Goal: Complete application form

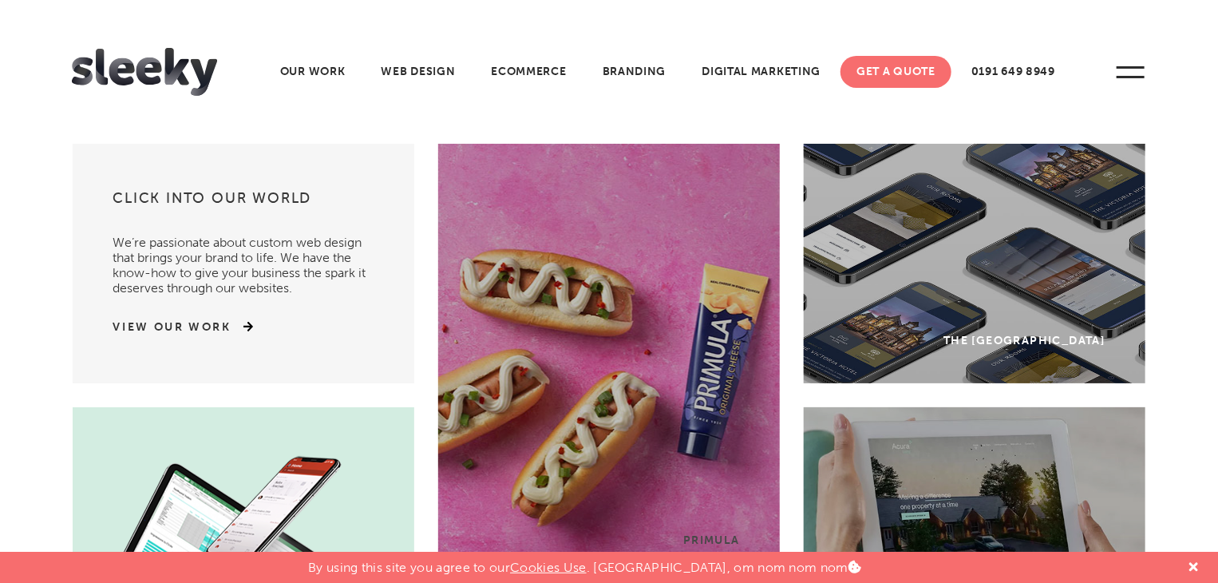
click at [910, 80] on link "Get A Quote" at bounding box center [896, 72] width 111 height 32
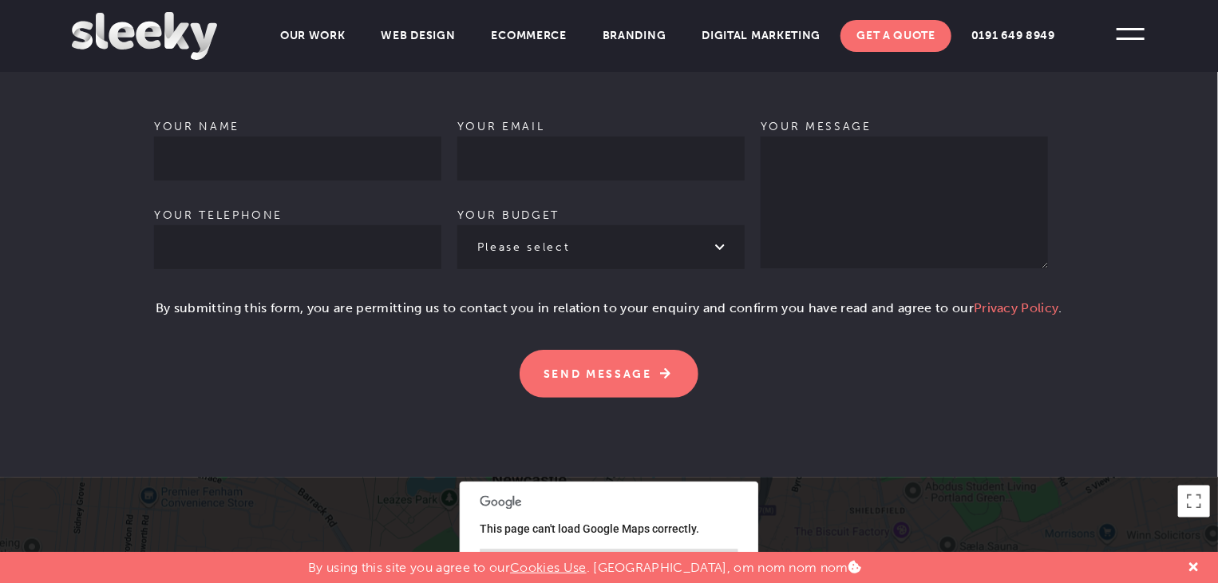
scroll to position [1118, 0]
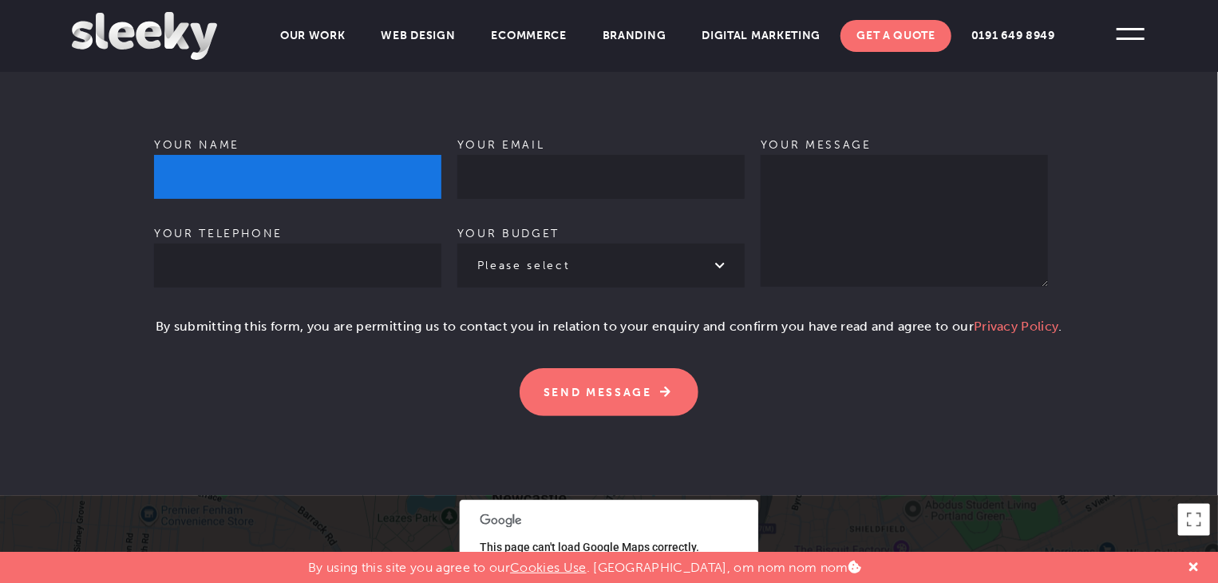
click at [278, 155] on input "Your name" at bounding box center [297, 177] width 287 height 44
type input "[PERSON_NAME]"
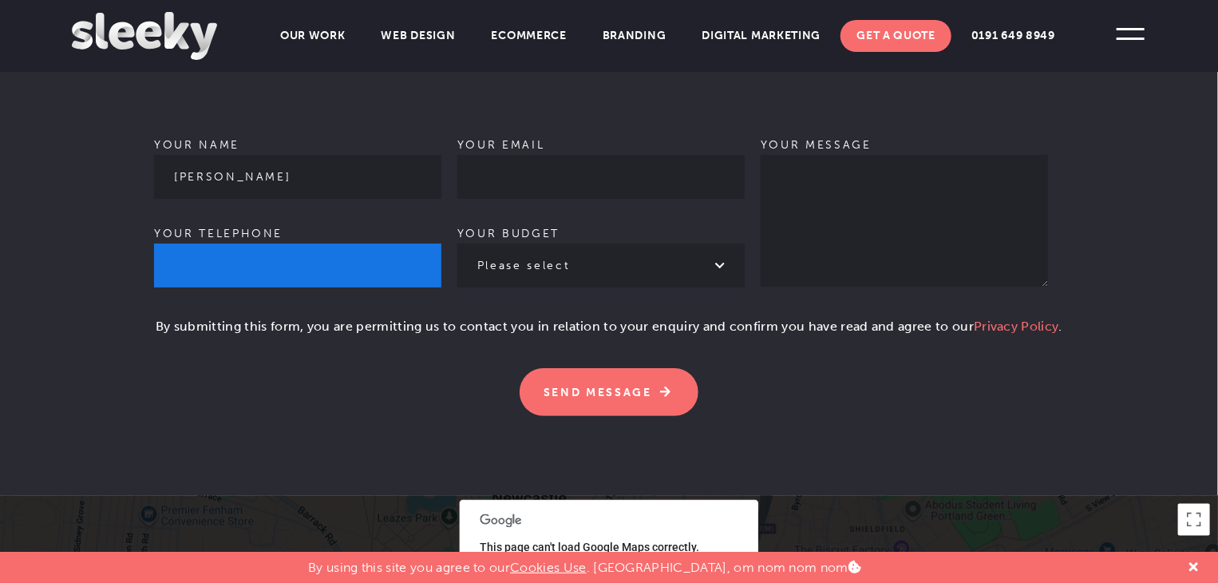
type input "09064035865"
type input "[EMAIL_ADDRESS][DOMAIN_NAME]"
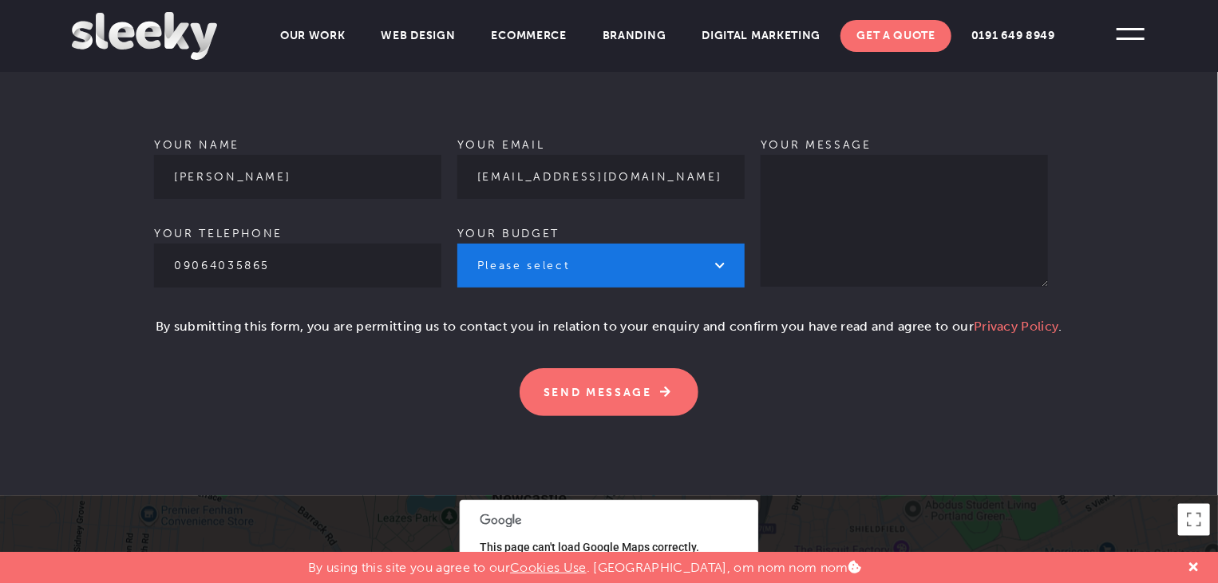
click at [570, 243] on select "Please select £1k - £2k £2k - £3k £3k - £4k £4k - £5k £5k - £10k More than £10k" at bounding box center [600, 265] width 287 height 44
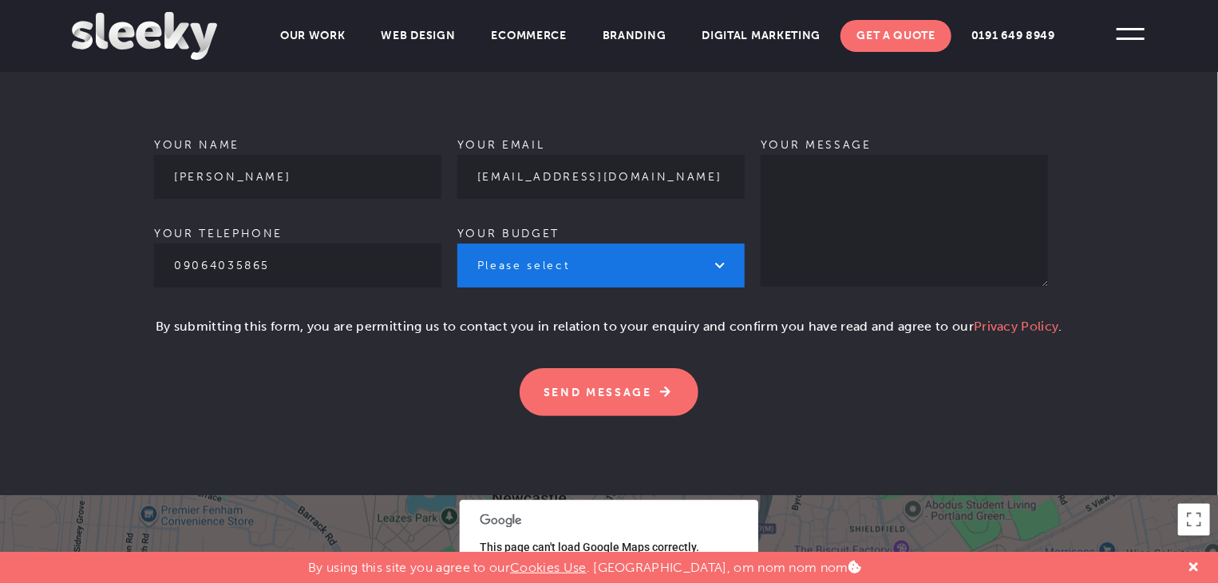
select select "£5k - £10k"
click at [457, 243] on select "Please select £1k - £2k £2k - £3k £3k - £4k £4k - £5k £5k - £10k More than £10k" at bounding box center [600, 265] width 287 height 44
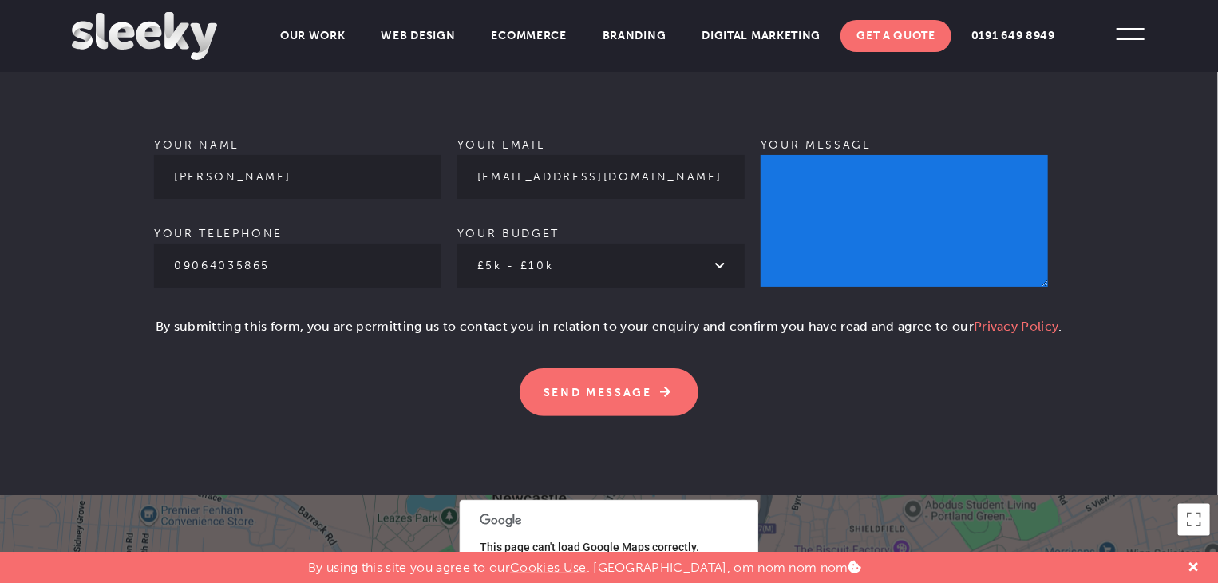
click at [817, 167] on textarea "Your message" at bounding box center [904, 221] width 287 height 132
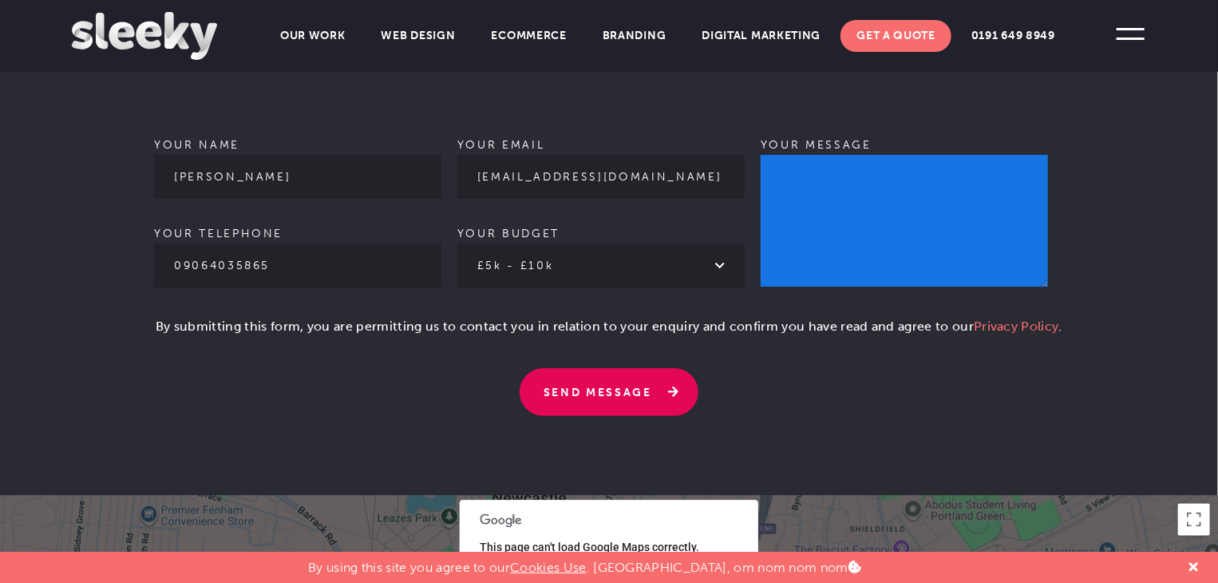
paste textarea "Hello, I hope you are doing well. I got your ID from a Google search. I’m reach…"
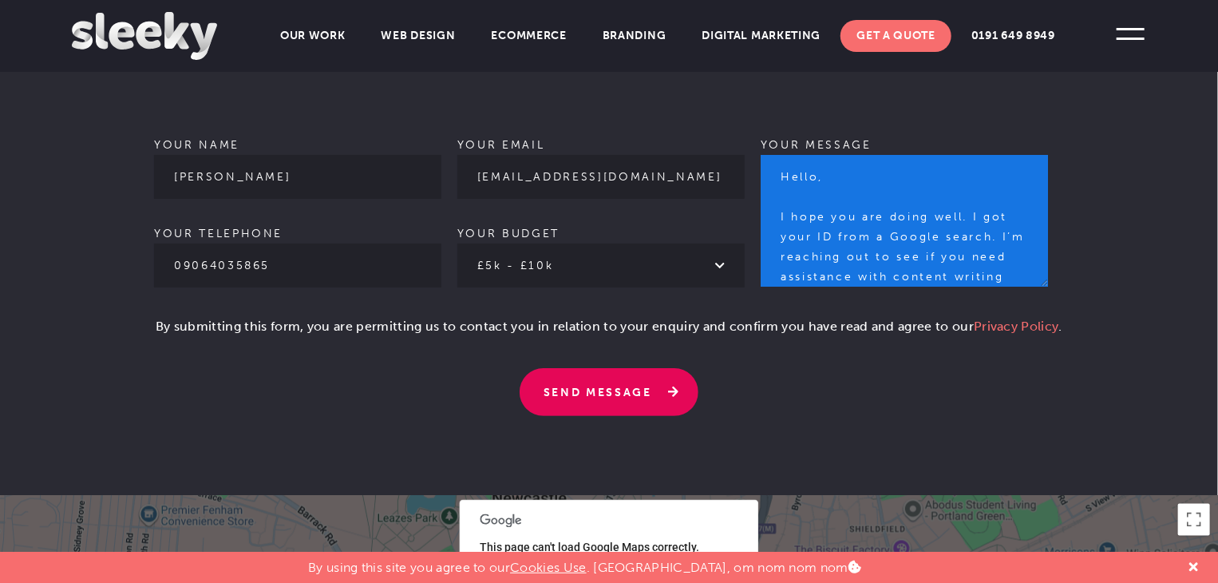
scroll to position [576, 0]
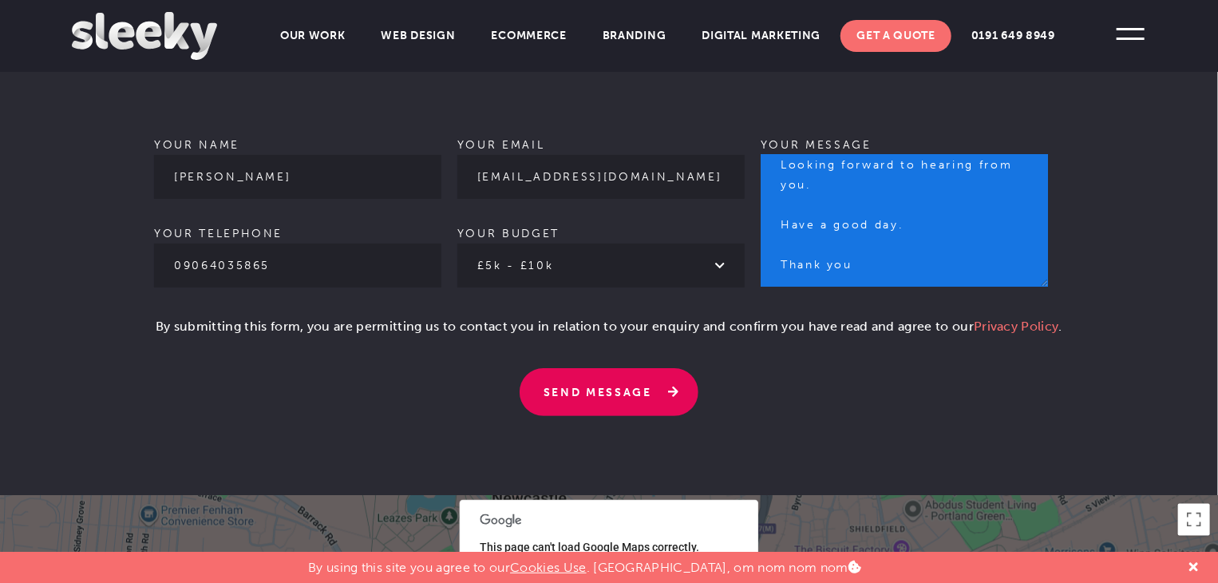
type textarea "Hello, I hope you are doing well. I got your ID from a Google search. I’m reach…"
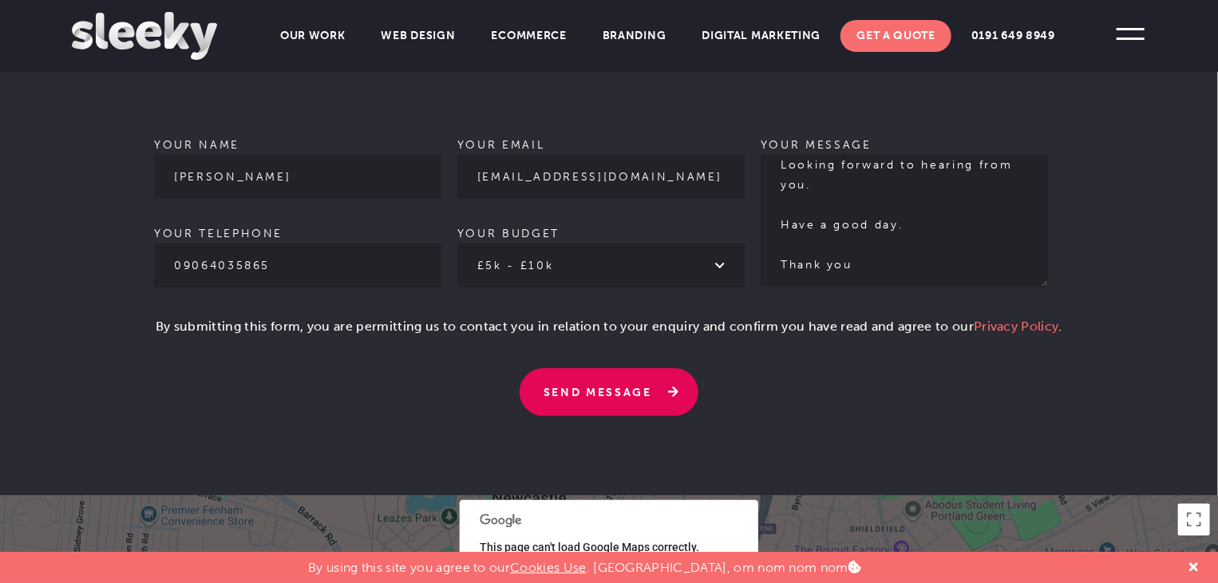
click at [619, 371] on input "Send Message" at bounding box center [609, 392] width 179 height 48
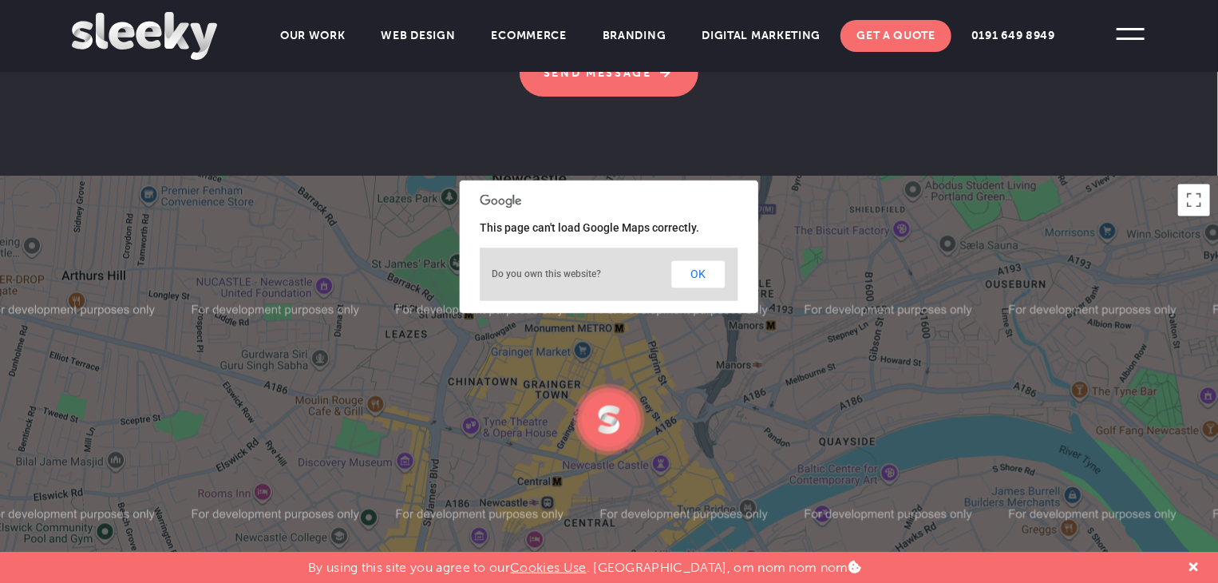
click at [698, 264] on button "OK" at bounding box center [698, 274] width 55 height 29
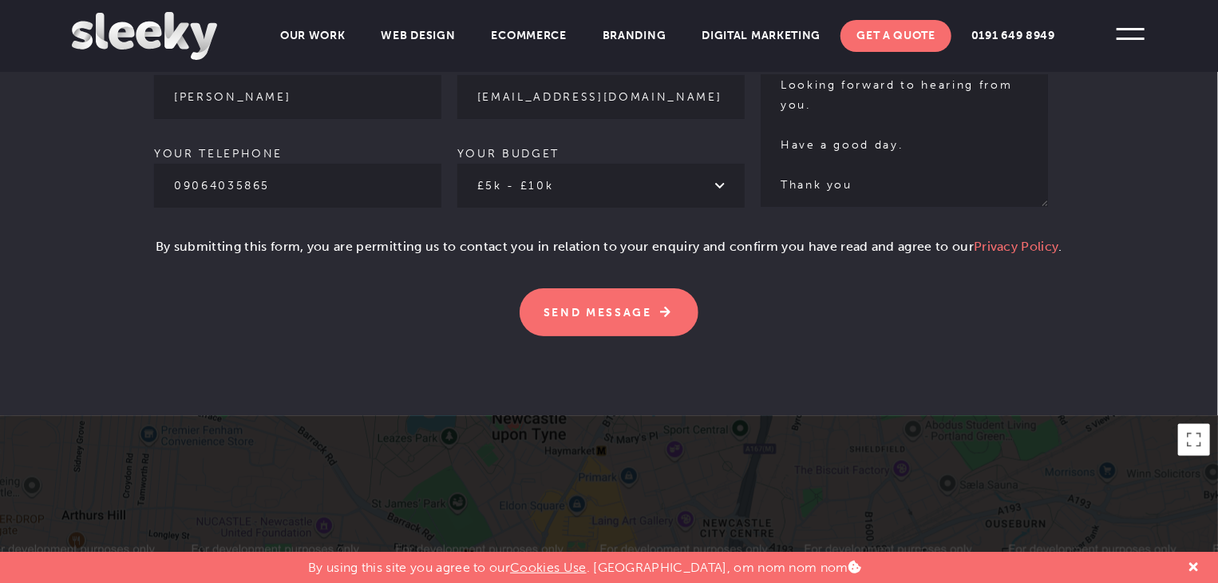
drag, startPoint x: 591, startPoint y: 306, endPoint x: 593, endPoint y: 336, distance: 30.4
click at [591, 307] on input "Send Message" at bounding box center [609, 312] width 179 height 48
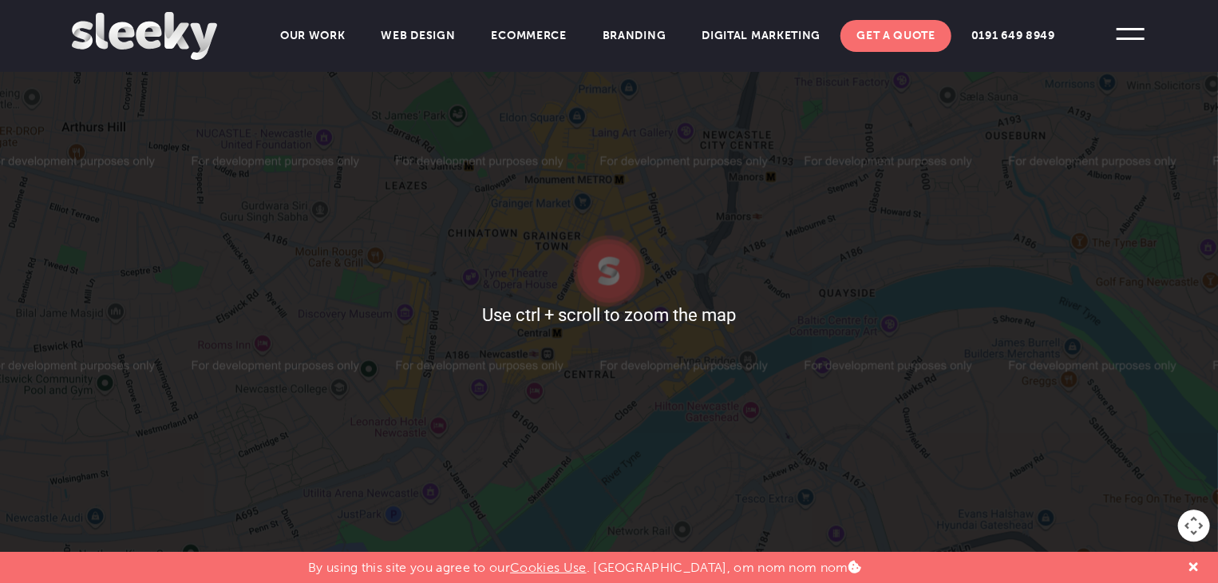
scroll to position [1596, 0]
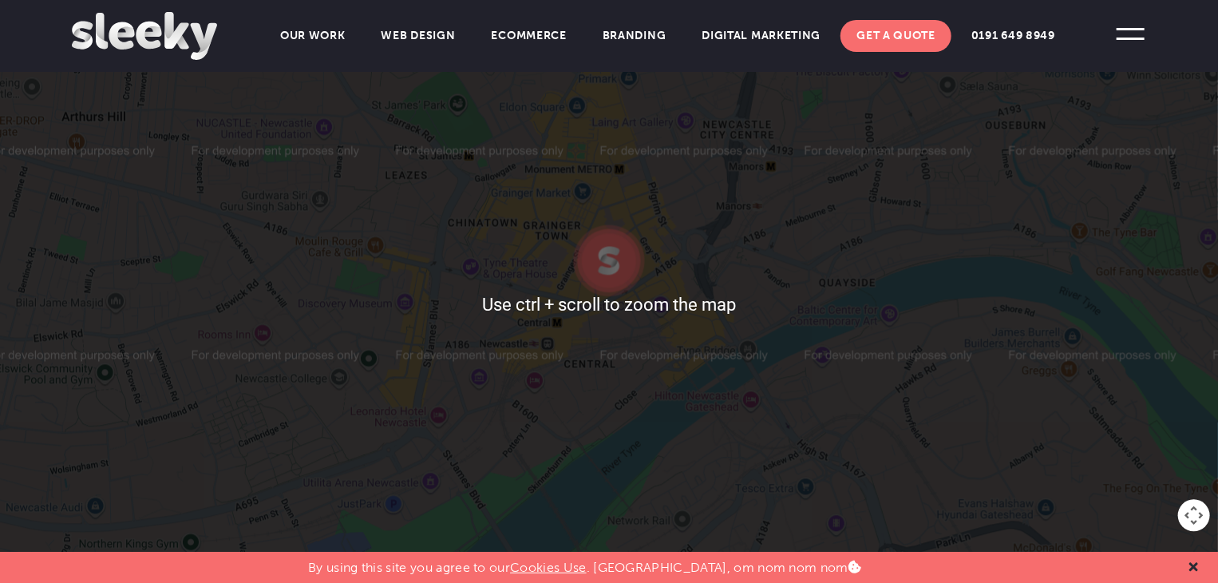
click at [1188, 563] on div at bounding box center [1193, 567] width 25 height 31
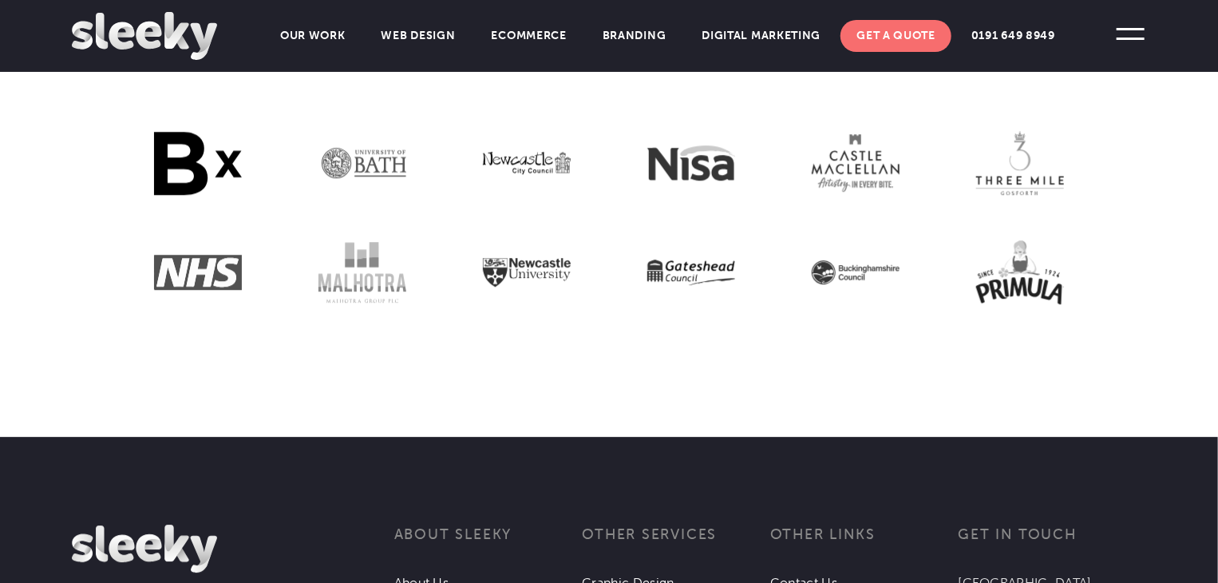
scroll to position [2475, 0]
